Goal: Find specific page/section: Find specific page/section

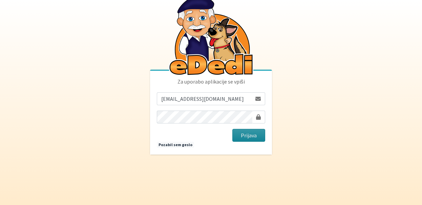
click at [249, 135] on button "Prijava" at bounding box center [249, 135] width 33 height 13
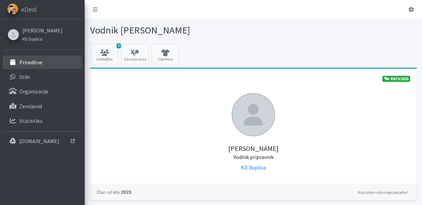
click at [52, 61] on link "Prireditve" at bounding box center [42, 63] width 79 height 14
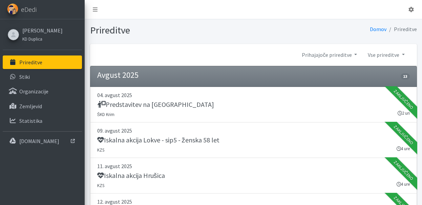
click at [411, 28] on li "Prireditve" at bounding box center [402, 29] width 31 height 10
click at [341, 58] on link "Prihajajoče prireditve" at bounding box center [330, 55] width 66 height 14
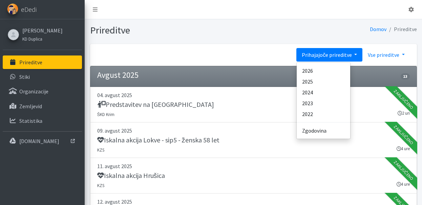
click at [384, 54] on link "Vse prireditve" at bounding box center [386, 55] width 47 height 14
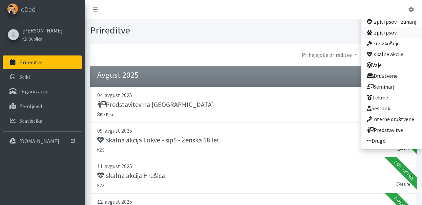
click at [389, 35] on link "Izpiti psov" at bounding box center [393, 32] width 62 height 11
